Goal: Download file/media

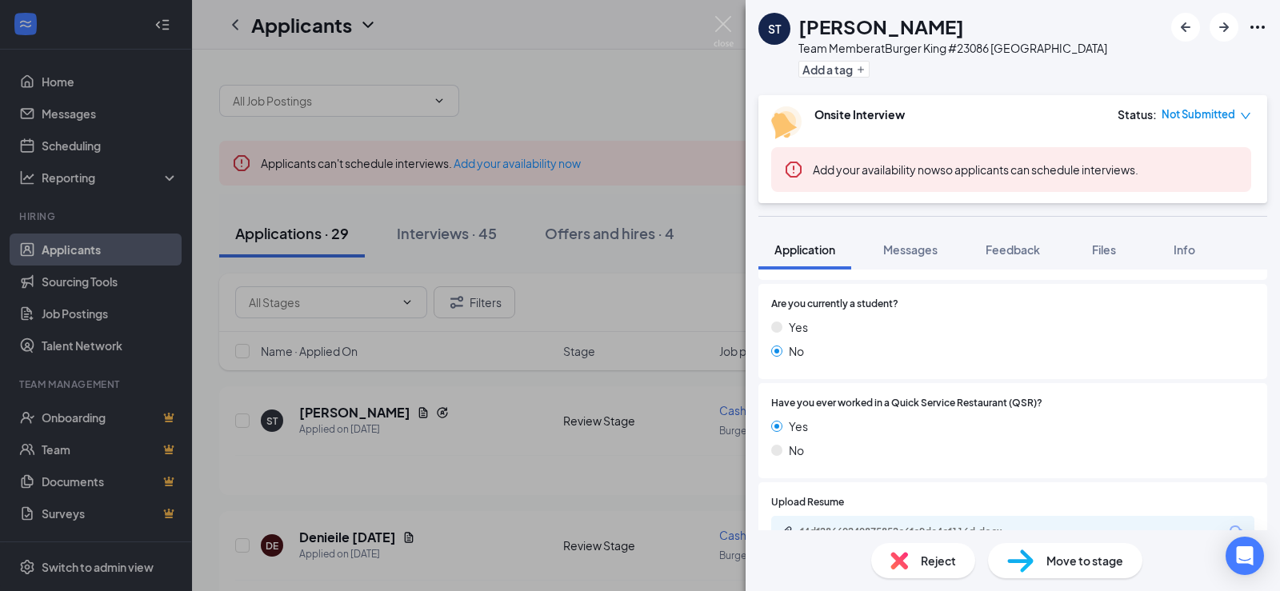
scroll to position [640, 0]
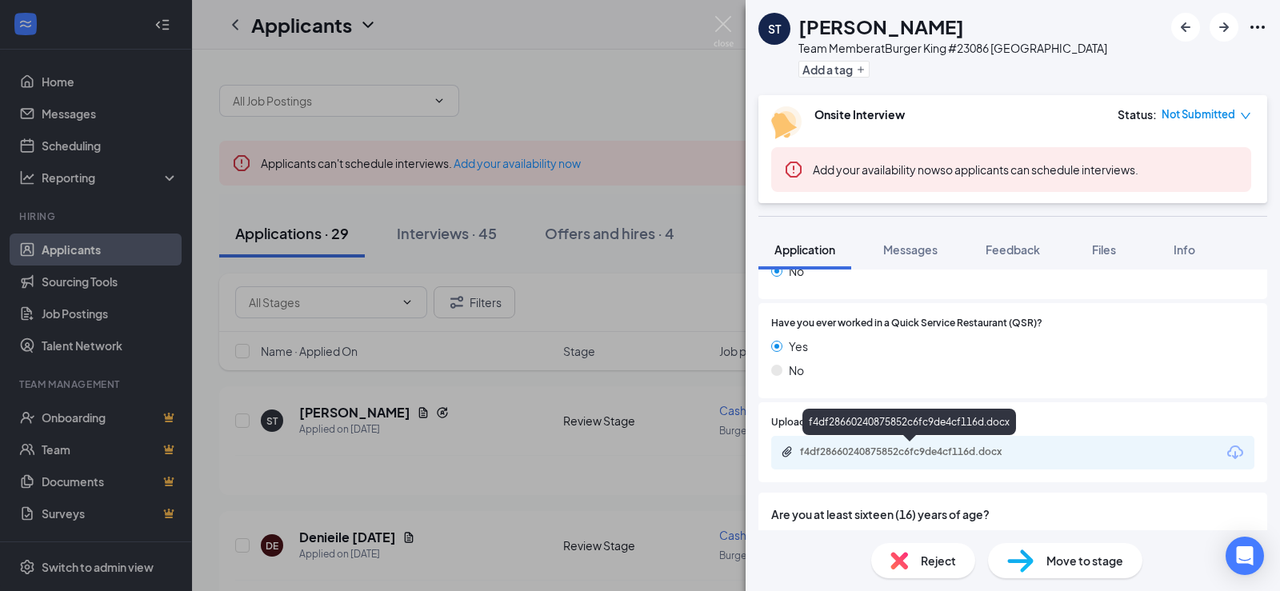
click at [943, 453] on div "f4df28660240875852c6fc9de4cf116d.docx" at bounding box center [912, 452] width 224 height 13
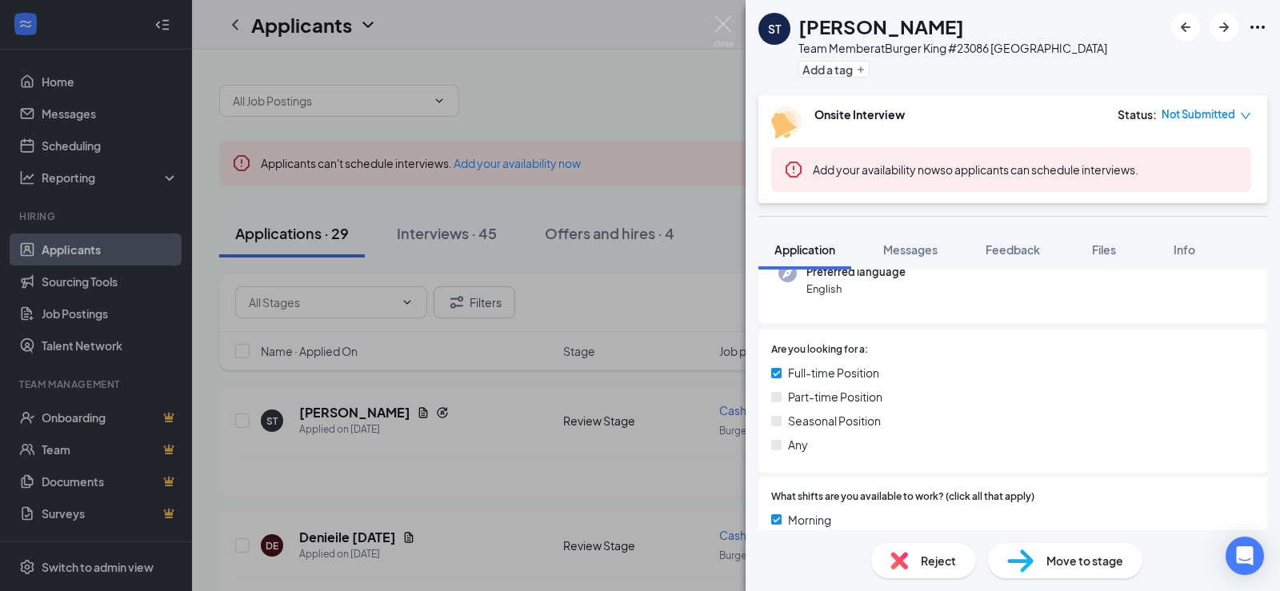
scroll to position [0, 0]
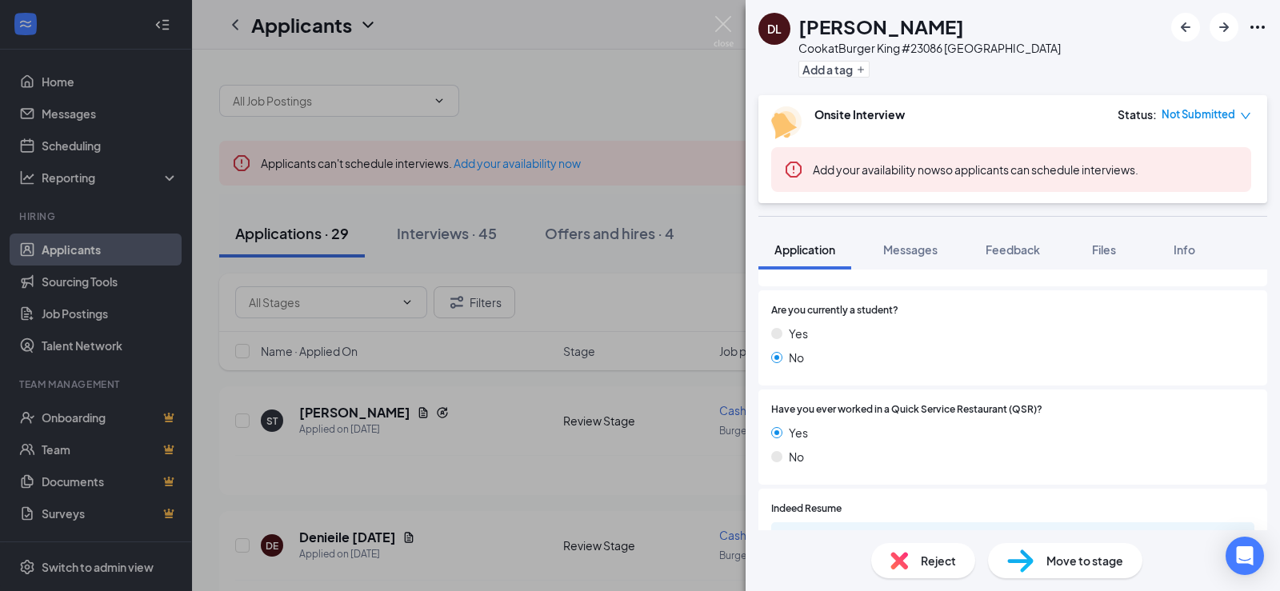
scroll to position [560, 0]
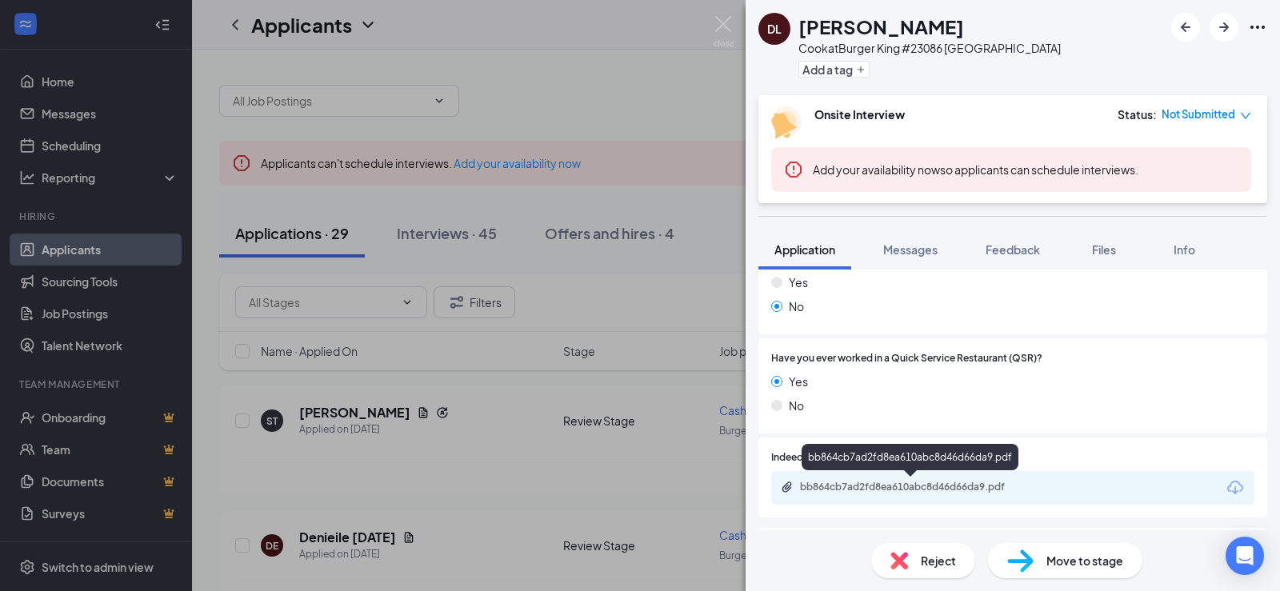
click at [986, 489] on div "bb864cb7ad2fd8ea610abc8d46d66da9.pdf" at bounding box center [912, 487] width 224 height 13
